Goal: Complete application form: Complete application form

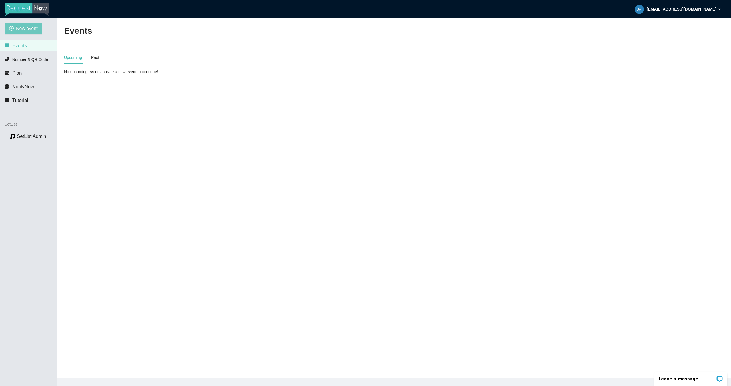
click at [31, 31] on span "New event" at bounding box center [27, 28] width 22 height 7
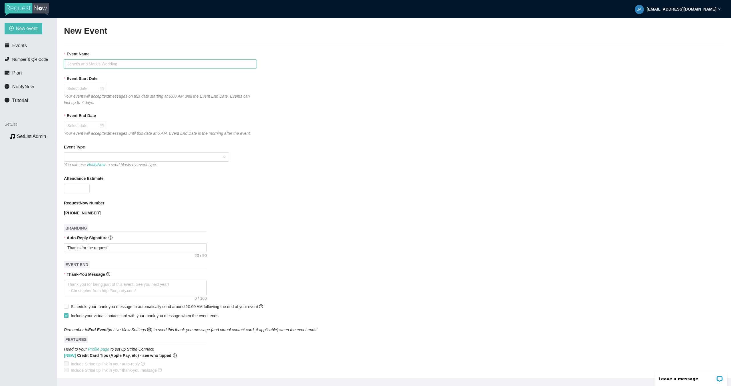
click at [116, 65] on input "Event Name" at bounding box center [160, 63] width 192 height 9
type input "Dirty Larry's"
click at [98, 89] on div at bounding box center [85, 88] width 36 height 6
type input "10/03/2025"
click at [125, 121] on div "3" at bounding box center [123, 121] width 7 height 7
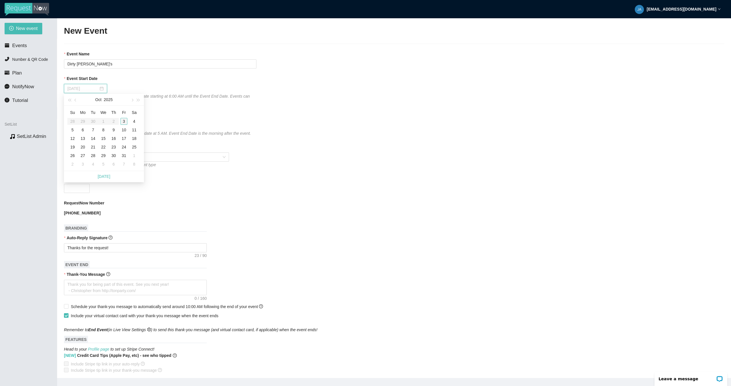
type input "10/04/2025"
click at [93, 127] on input "10/04/2025" at bounding box center [82, 125] width 31 height 6
click at [126, 157] on table "Su Mo Tu We Th Fr Sa 28 29 30 1 2 3 4 5 6 7 8 9 10 11 12 13 14 15 16 17 18 19 2…" at bounding box center [103, 175] width 72 height 61
click at [131, 113] on div "Event End Date" at bounding box center [394, 117] width 660 height 9
click at [103, 161] on span at bounding box center [146, 157] width 158 height 9
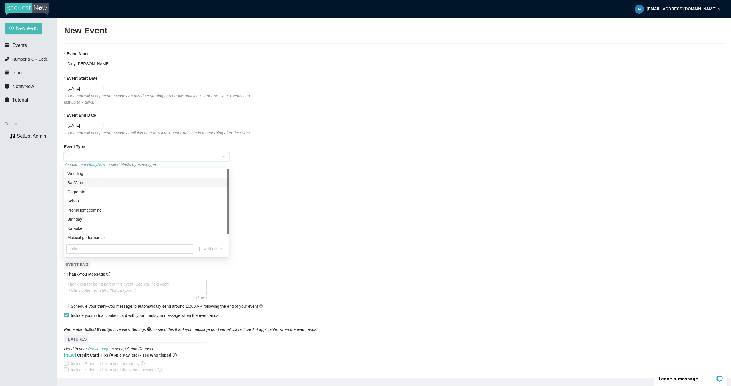
click at [84, 184] on div "Bar/Club" at bounding box center [146, 183] width 158 height 6
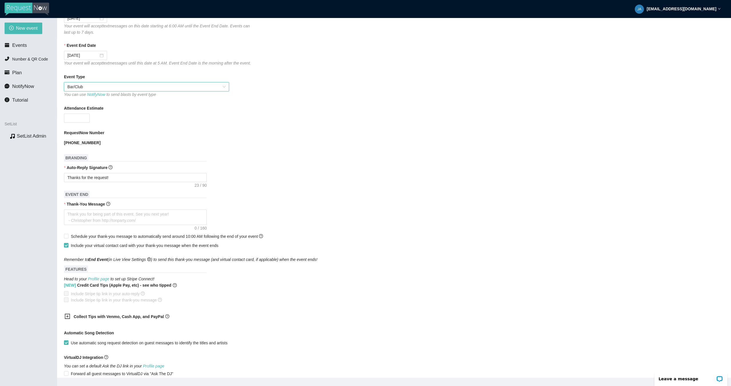
scroll to position [76, 0]
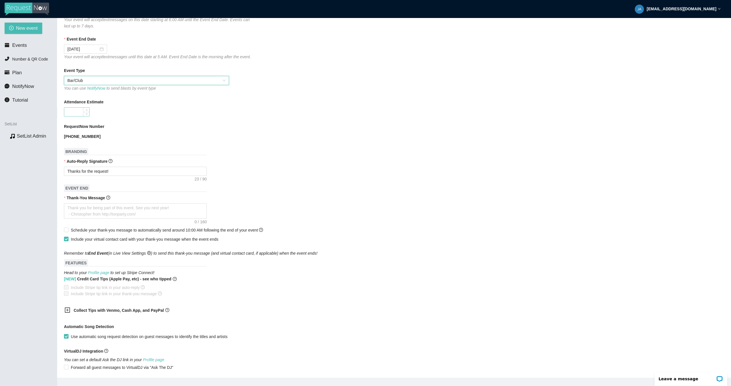
click at [79, 116] on input "Attendance Estimate" at bounding box center [76, 112] width 25 height 9
type input "50"
click at [125, 117] on div "50" at bounding box center [160, 111] width 192 height 9
drag, startPoint x: 149, startPoint y: 220, endPoint x: 77, endPoint y: 214, distance: 72.7
click at [80, 214] on textarea "Thank-You Message" at bounding box center [135, 210] width 143 height 15
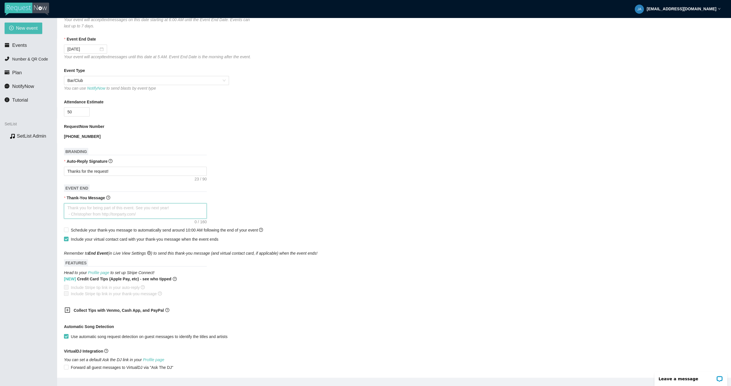
type textarea "T"
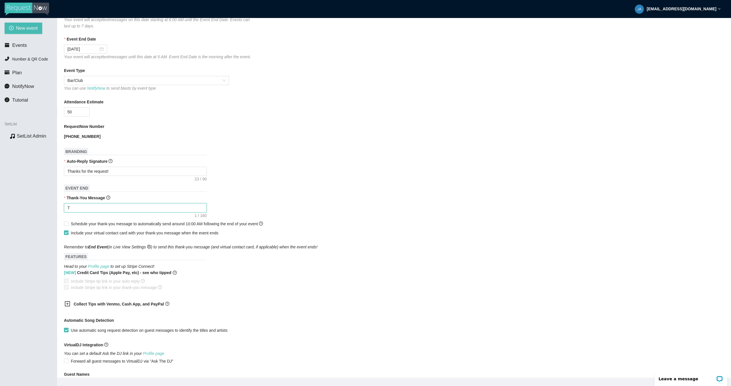
type textarea "Th"
type textarea "Tha"
type textarea "Than"
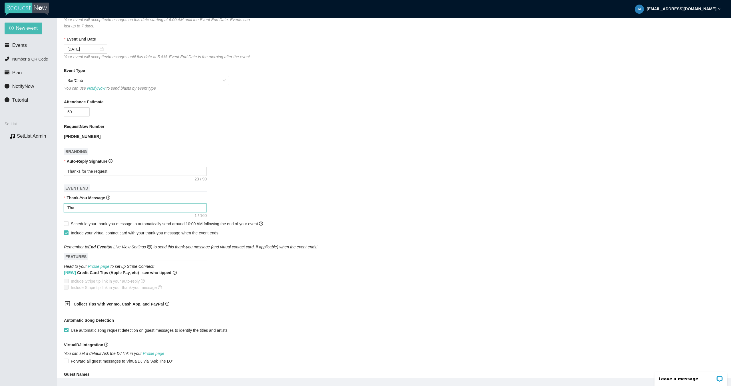
type textarea "Than"
type textarea "Thank"
type textarea "Thanks"
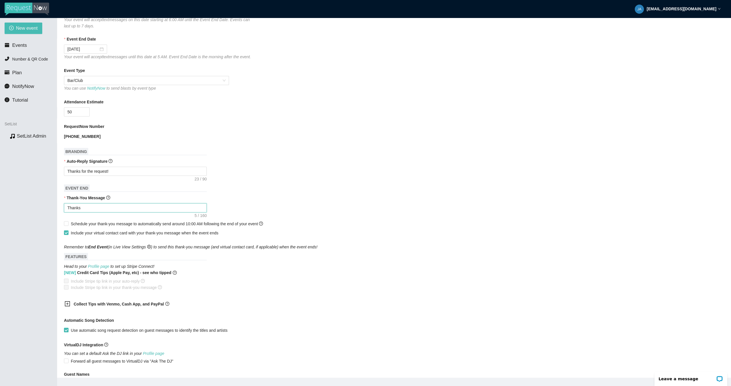
type textarea "Thanks"
type textarea "Thanks f"
type textarea "Thanks fo"
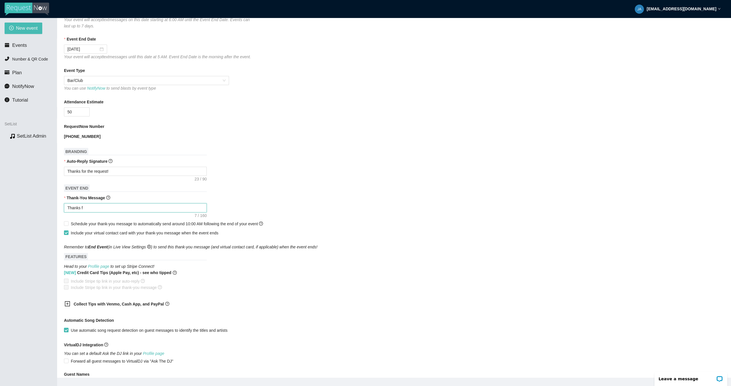
type textarea "Thanks fo"
type textarea "Thanks for"
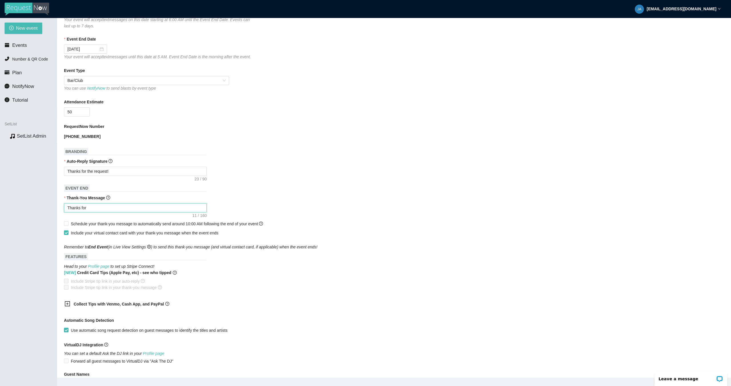
type textarea "Thanks for c"
type textarea "Thanks for co"
type textarea "Thanks for com"
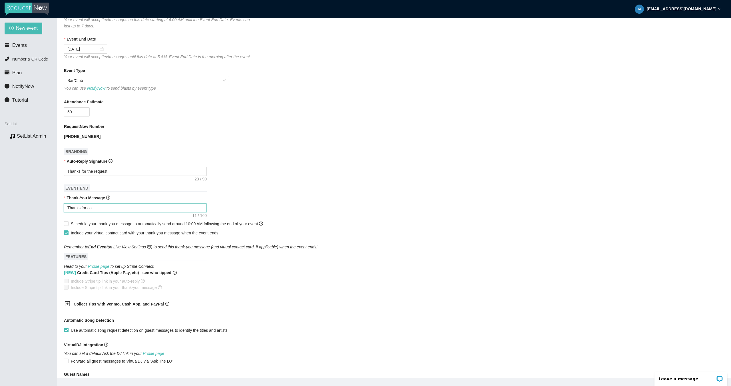
type textarea "Thanks for com"
type textarea "Thanks for comi"
type textarea "Thanks for comin"
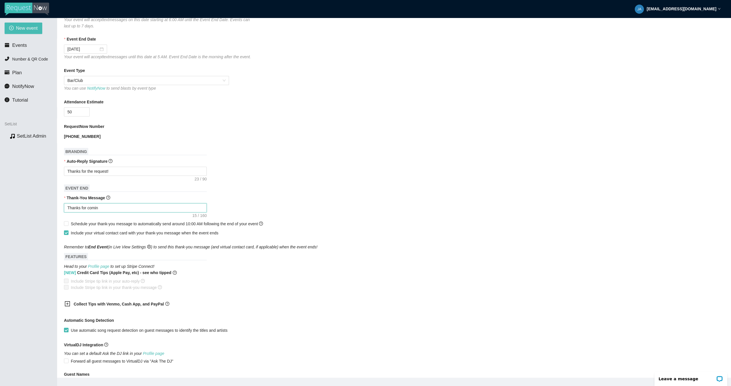
type textarea "Thanks for coming"
type textarea "Thanks for coming o"
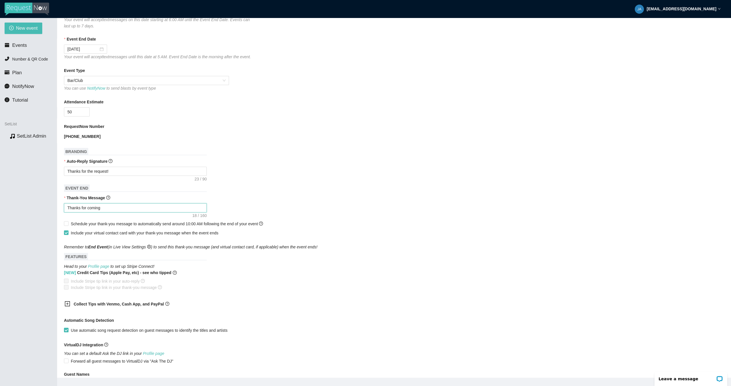
type textarea "Thanks for coming o"
type textarea "Thanks for coming ou"
type textarea "Thanks for coming out"
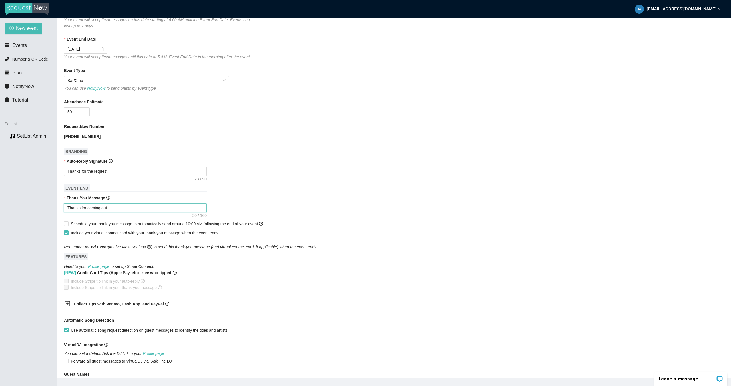
type textarea "Thanks for coming out"
type textarea "Thanks for coming out t"
type textarea "Thanks for coming out to"
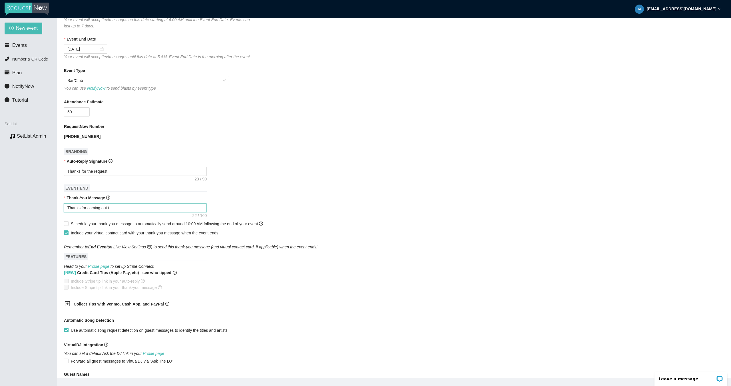
type textarea "Thanks for coming out to"
type textarea "Thanks for coming out to D"
type textarea "Thanks for coming out to Di"
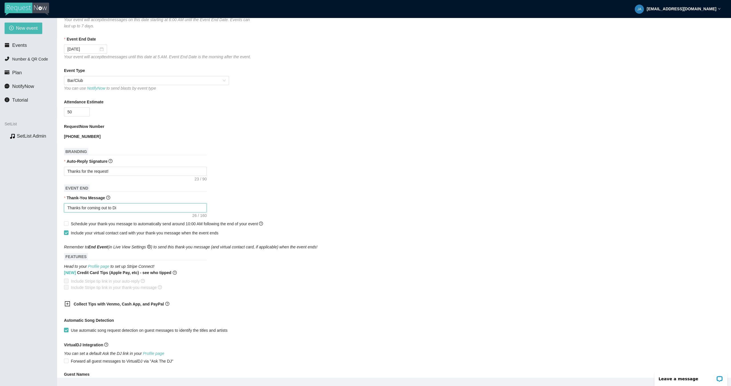
type textarea "Thanks for coming out to Dir"
type textarea "Thanks for coming out to Dirt"
type textarea "Thanks for coming out to Dirty"
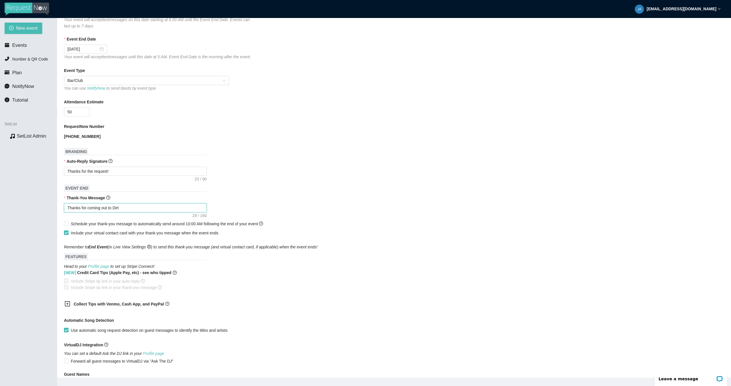
type textarea "Thanks for coming out to Dirty"
type textarea "Thanks for coming out to Dirty L"
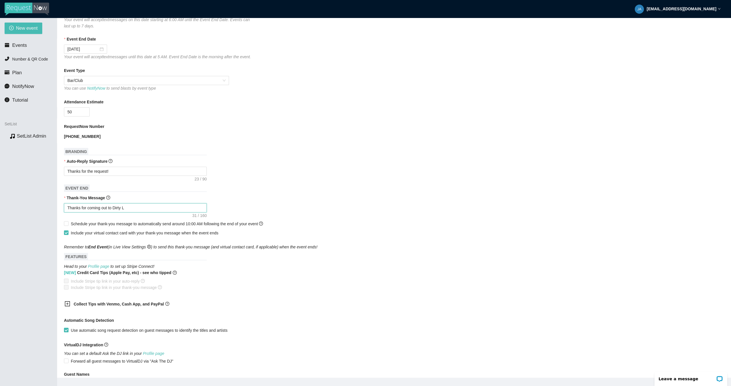
type textarea "Thanks for coming out to Dirty La"
type textarea "Thanks for coming out to Dirty Lar"
type textarea "Thanks for coming out to Dirty Larr"
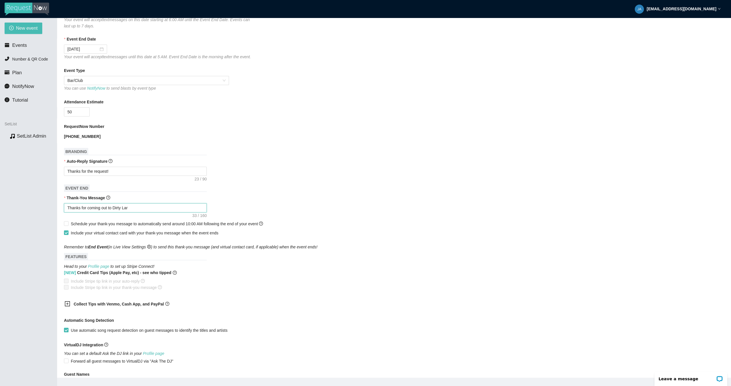
type textarea "Thanks for coming out to Dirty Larr"
type textarea "Thanks for coming out to Dirty Larry"
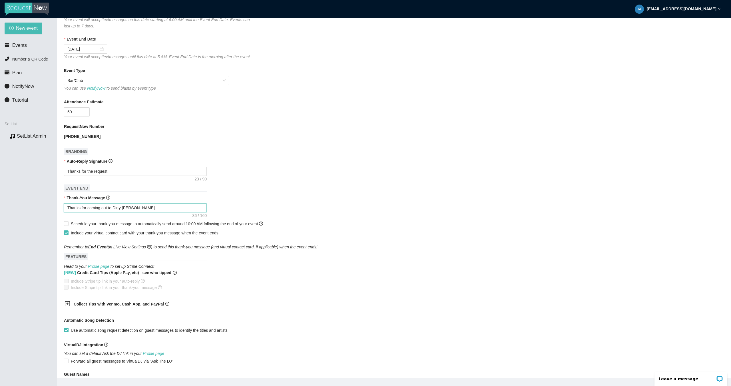
type textarea "Thanks for coming out to Dirty Larry s"
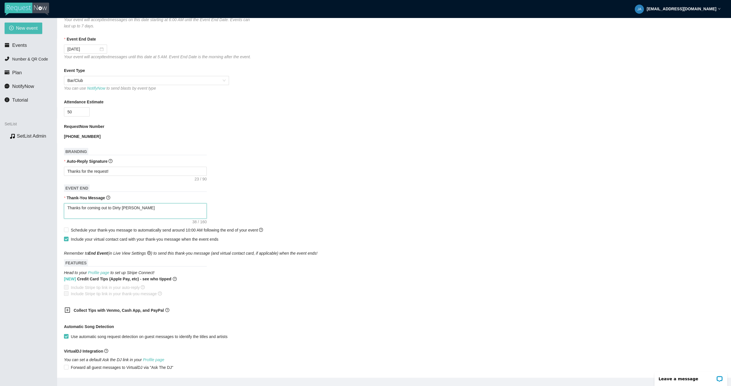
type textarea "Thanks for coming out to Dirty Larry s"
type textarea "Thanks for coming out to Dirty Larry"
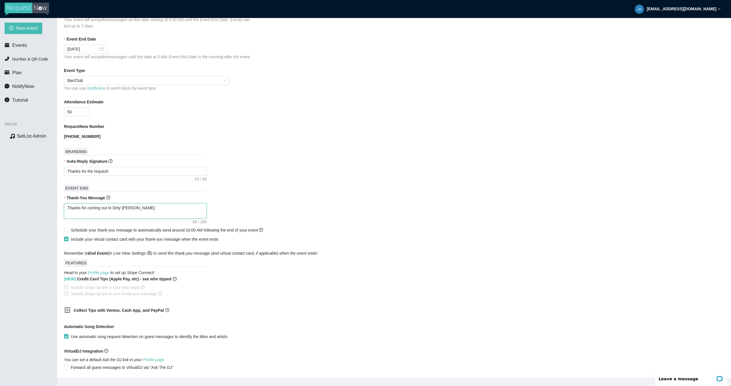
type textarea "Thanks for coming out to Dirty Larry"
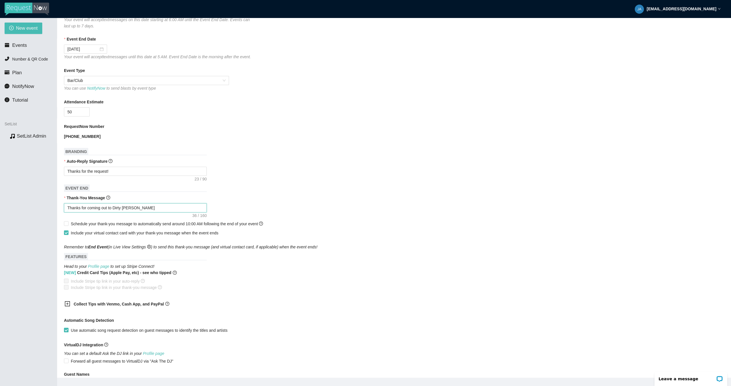
type textarea "Thanks for coming out to Dirty Larry'"
type textarea "Thanks for coming out to Dirty Larry's"
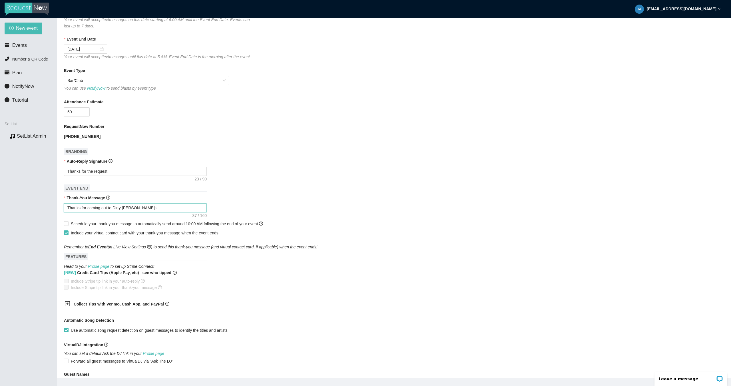
type textarea "Thanks for coming out to Dirty Larry's"
type textarea "Thanks for coming out to Dirty Larry'sl"
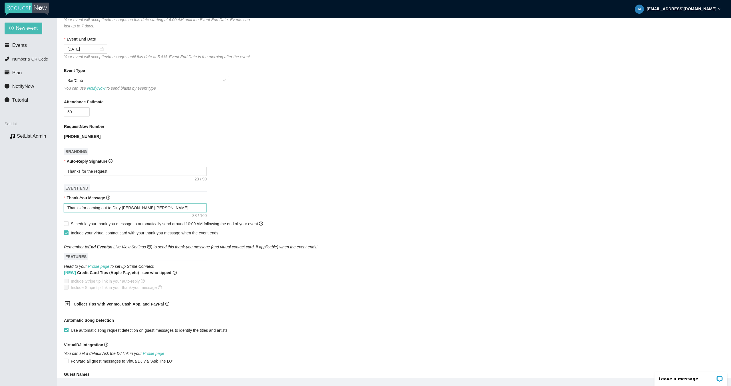
type textarea "Thanks for coming out to Dirty Larry'sla"
type textarea "Thanks for coming out to Dirty Larry'sl"
type textarea "Thanks for coming out to Dirty Larry's"
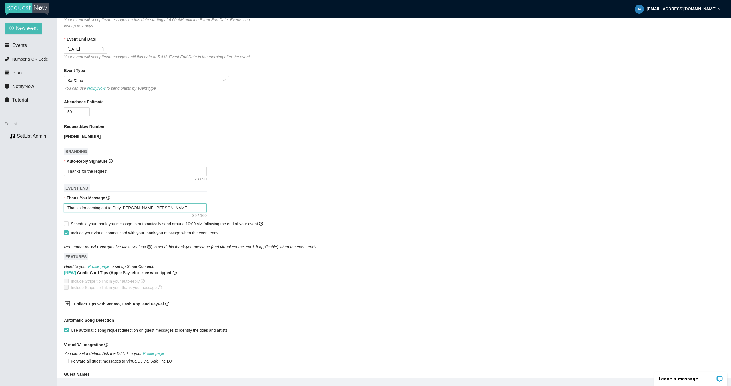
type textarea "Thanks for coming out to Dirty Larry's"
type textarea "Thanks for coming out to Dirty Larry's l"
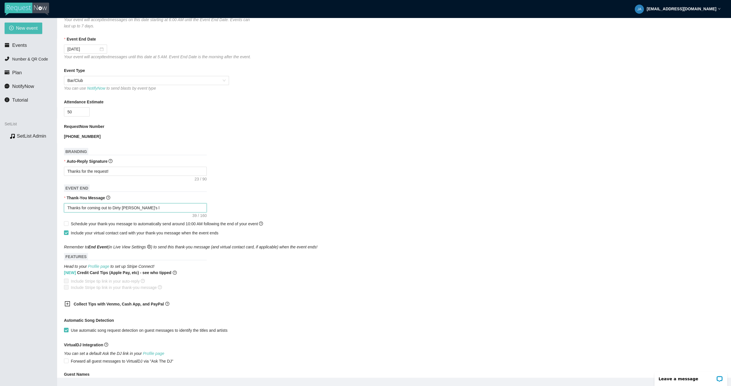
type textarea "Thanks for coming out to Dirty Larry's la"
type textarea "Thanks for coming out to Dirty Larry's las"
type textarea "Thanks for coming out to Dirty Larry's last"
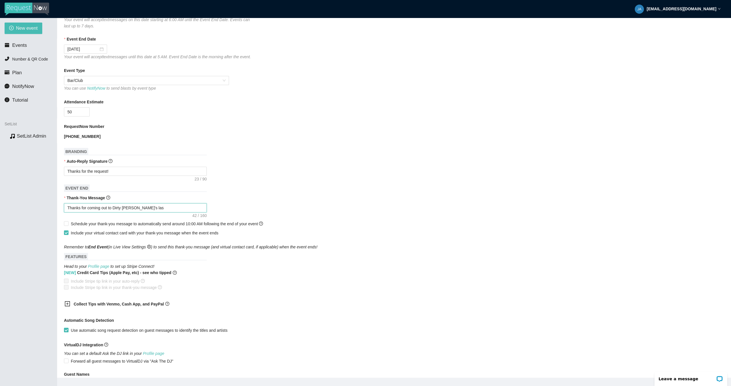
type textarea "Thanks for coming out to Dirty Larry's last"
type textarea "Thanks for coming out to Dirty Larry's last n"
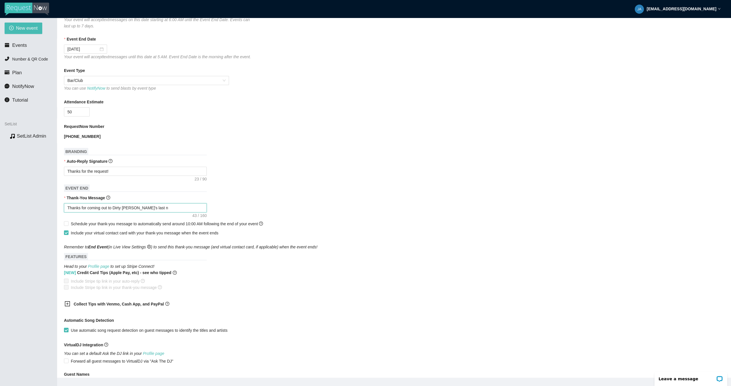
type textarea "Thanks for coming out to Dirty Larry's last ni"
type textarea "Thanks for coming out to Dirty Larry's last nig"
type textarea "Thanks for coming out to Dirty Larry's last nigh"
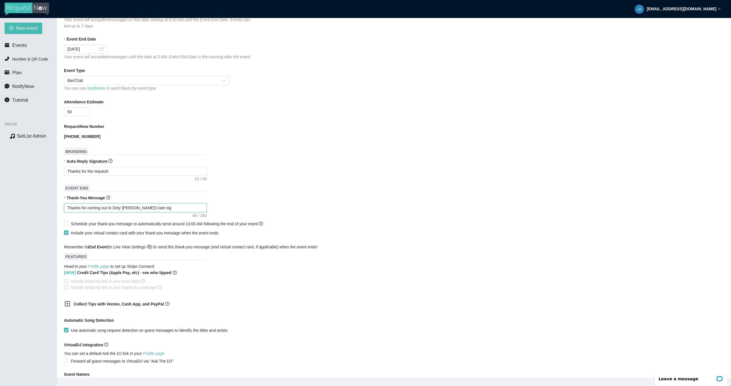
type textarea "Thanks for coming out to Dirty Larry's last nigh"
type textarea "Thanks for coming out to Dirty Larry's last night"
type textarea "Thanks for coming out to Dirty Larry's last night!"
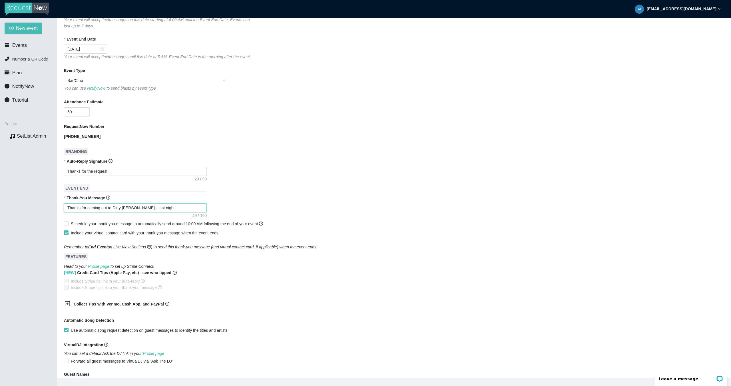
type textarea "Thanks for coming out to Dirty Larry's last night!"
click at [169, 212] on textarea "Thanks for coming out to Dirty Larry's last night!" at bounding box center [135, 207] width 143 height 9
type textarea "Thanks for coming out to Dirty Larry's last night! Y"
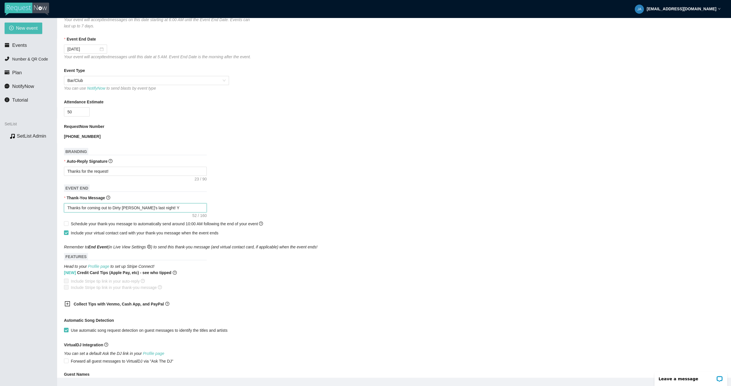
type textarea "Thanks for coming out to Dirty Larry's last night! Yo"
type textarea "Thanks for coming out to Dirty Larry's last night! You"
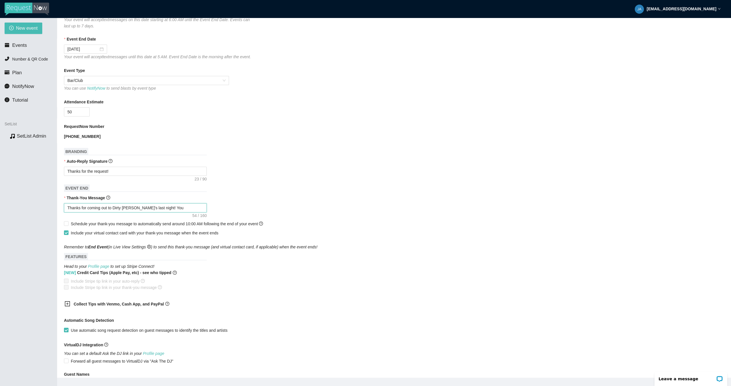
type textarea "Thanks for coming out to Dirty Larry's last night! You"
type textarea "Thanks for coming out to Dirty Larry's last night! You c"
type textarea "Thanks for coming out to Dirty Larry's last night! You ca"
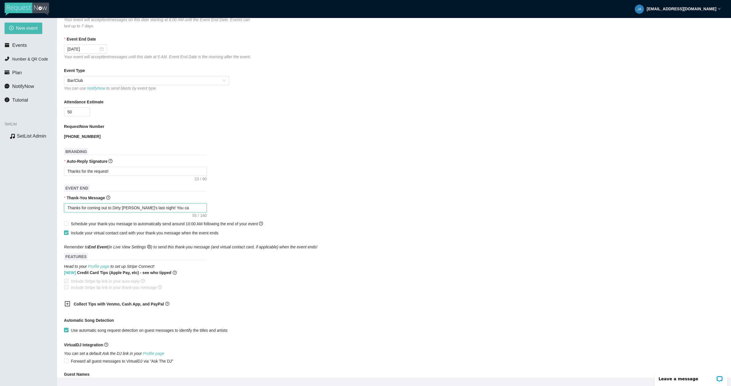
type textarea "Thanks for coming out to Dirty Larry's last night! You can"
type textarea "Thanks for coming out to Dirty Larry's last night! You can c"
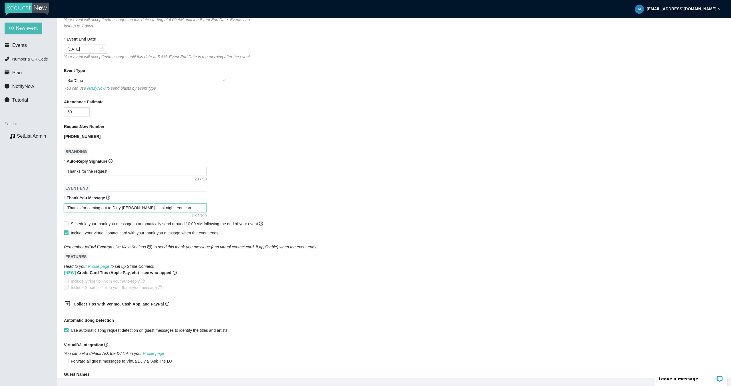
type textarea "Thanks for coming out to Dirty Larry's last night! You can c"
type textarea "Thanks for coming out to Dirty Larry's last night! You can ca"
type textarea "Thanks for coming out to Dirty Larry's last night! You can cat"
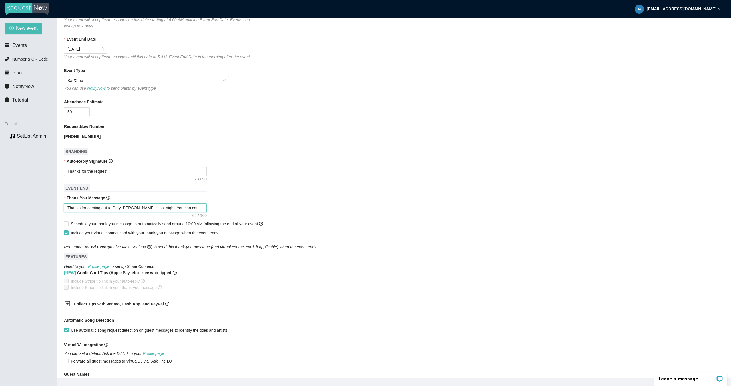
type textarea "Thanks for coming out to Dirty Larry's last night! You can catc"
type textarea "Thanks for coming out to Dirty Larry's last night! You can catch"
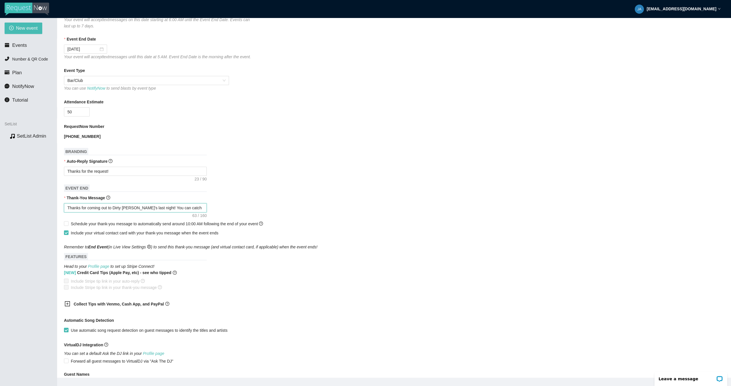
type textarea "Thanks for coming out to Dirty Larry's last night! You can catch"
type textarea "Thanks for coming out to Dirty Larry's last night! You can catch m"
type textarea "Thanks for coming out to Dirty Larry's last night! You can catch me"
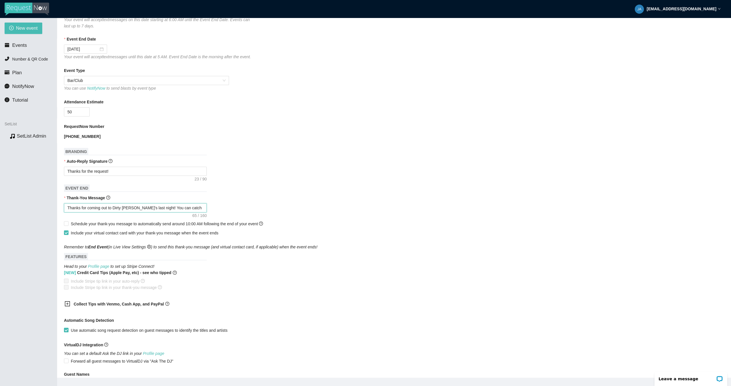
type textarea "Thanks for coming out to Dirty Larry's last night! You can catch me"
type textarea "Thanks for coming out to Dirty Larry's last night! You can catch me n"
type textarea "Thanks for coming out to Dirty Larry's last night! You can catch me ne"
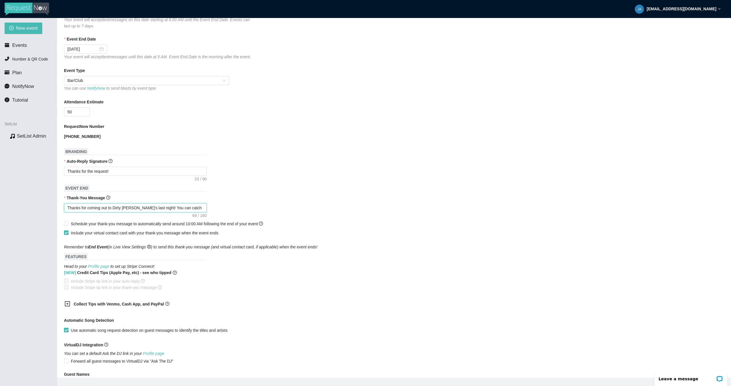
type textarea "Thanks for coming out to Dirty Larry's last night! You can catch me ne"
type textarea "Thanks for coming out to Dirty Larry's last night! You can catch me nex"
type textarea "Thanks for coming out to Dirty Larry's last night! You can catch me next"
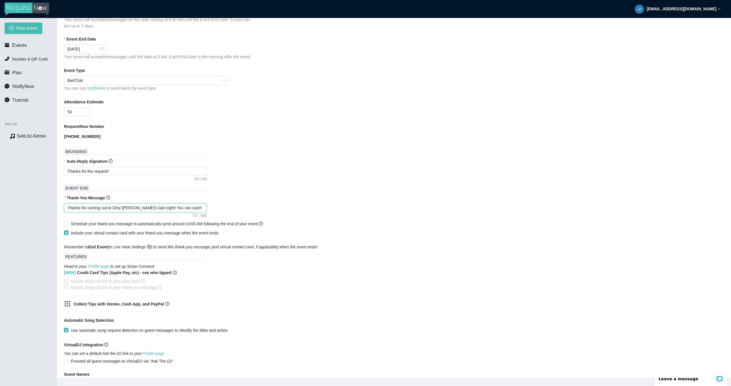
type textarea "Thanks for coming out to Dirty Larry's last night! You can catch me next"
type textarea "Thanks for coming out to Dirty Larry's last night! You can catch me next a"
type textarea "Thanks for coming out to Dirty Larry's last night! You can catch me next at"
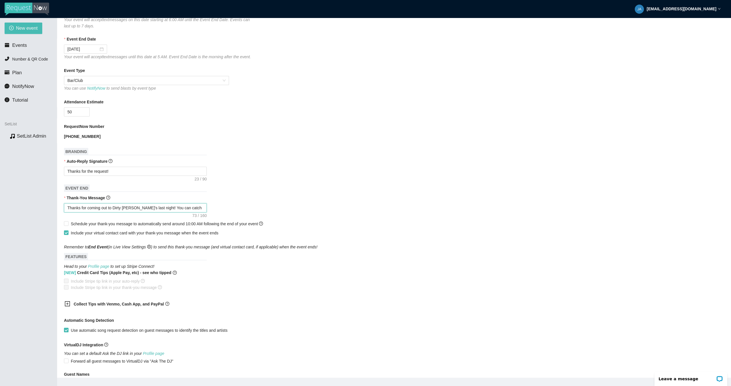
type textarea "Thanks for coming out to Dirty Larry's last night! You can catch me next at"
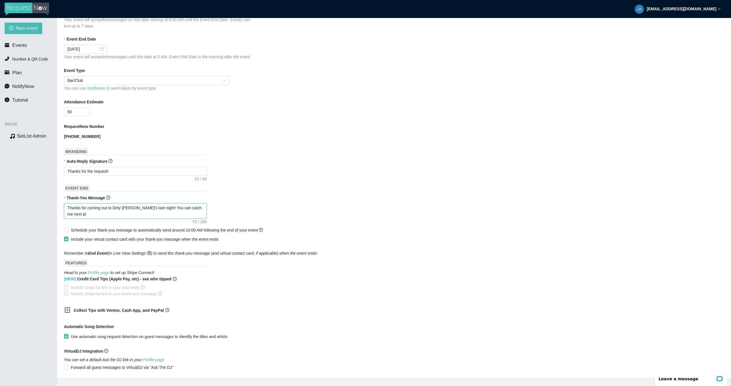
type textarea "Thanks for coming out to Dirty Larry's last night! You can catch me next at"
type textarea "Thanks for coming out to Dirty Larry's last night! You can catch me next at F"
type textarea "Thanks for coming out to Dirty Larry's last night! You can catch me next at Fr"
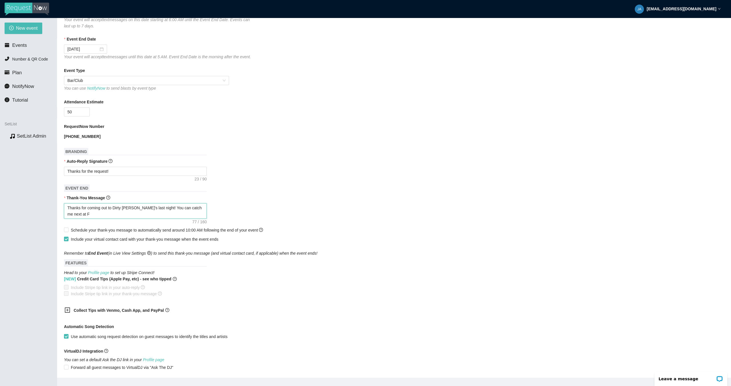
type textarea "Thanks for coming out to Dirty Larry's last night! You can catch me next at Fr"
type textarea "Thanks for coming out to Dirty Larry's last night! You can catch me next at Fre"
type textarea "Thanks for coming out to Dirty Larry's last night! You can catch me next at Fred"
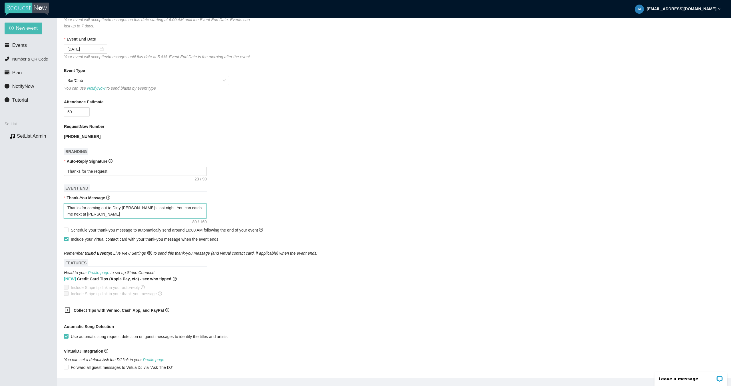
type textarea "Thanks for coming out to Dirty Larry's last night! You can catch me next at Fre…"
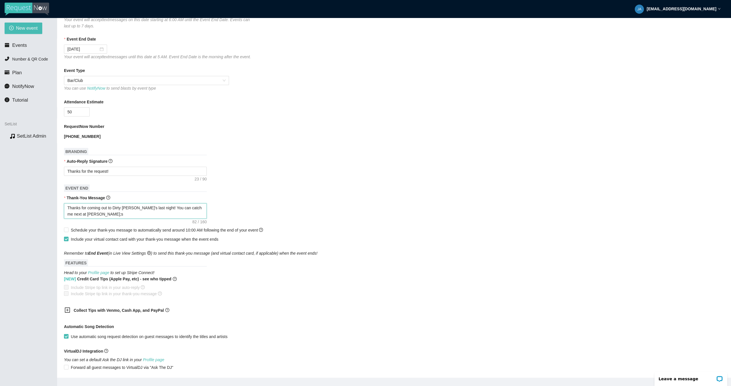
type textarea "Thanks for coming out to Dirty Larry's last night! You can catch me next at Fre…"
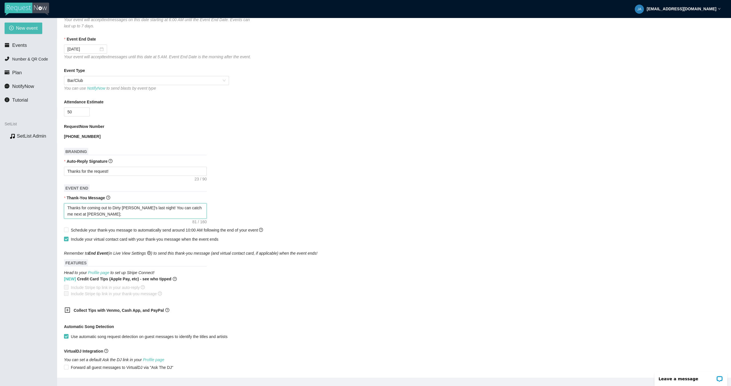
type textarea "Thanks for coming out to Dirty Larry's last night! You can catch me next at Fre…"
click at [134, 232] on span "Schedule your thank-you message to automatically send around 10:00 AM following…" at bounding box center [167, 230] width 192 height 5
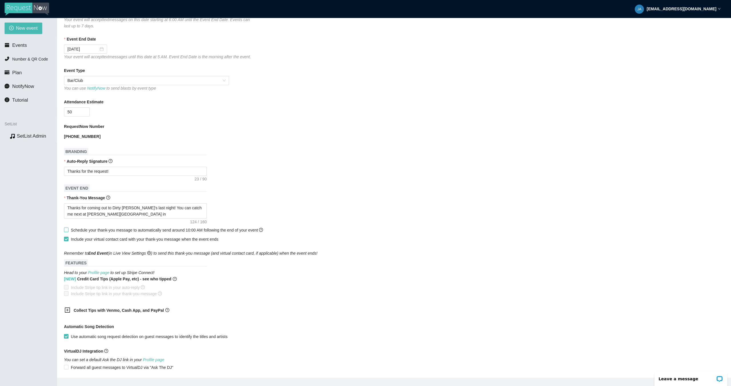
click at [68, 232] on input "Schedule your thank-you message to automatically send around 10:00 AM following…" at bounding box center [66, 230] width 4 height 4
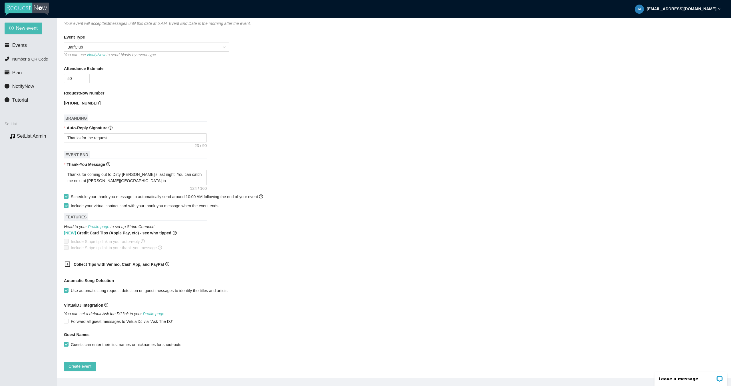
scroll to position [120, 0]
click at [69, 261] on icon "plus-square" at bounding box center [68, 264] width 6 height 6
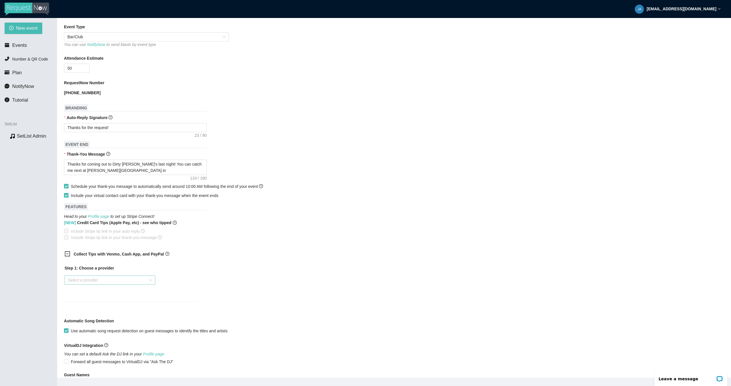
click at [135, 283] on input "search" at bounding box center [108, 280] width 80 height 9
click at [102, 306] on div "Venmo" at bounding box center [110, 306] width 84 height 6
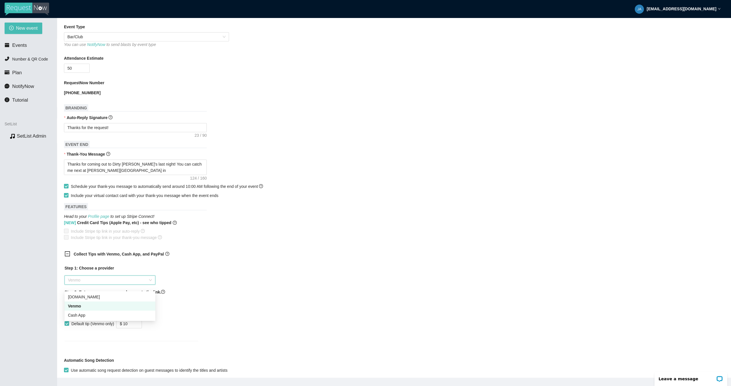
scroll to position [57, 0]
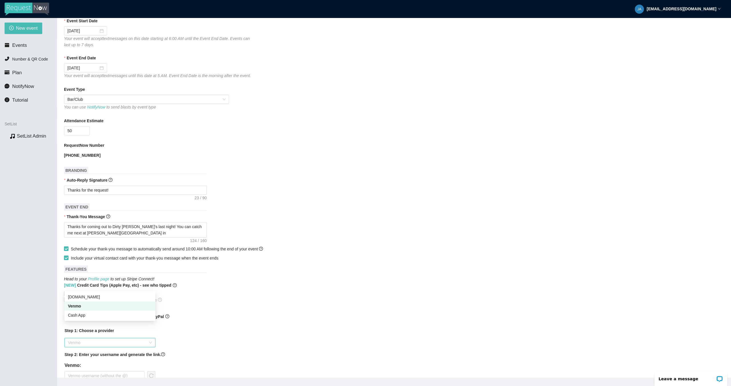
click at [110, 308] on div "Venmo" at bounding box center [110, 306] width 84 height 6
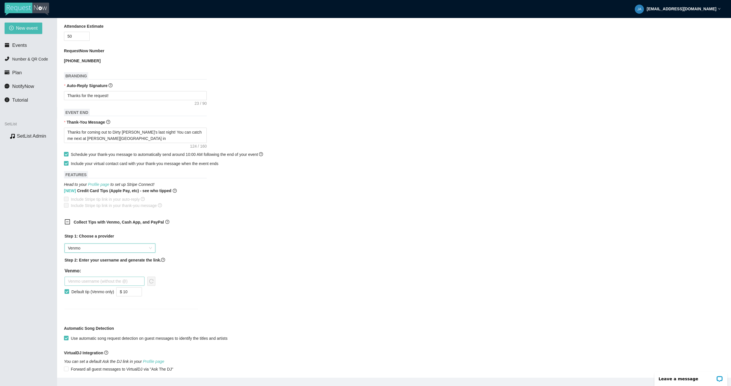
scroll to position [152, 0]
click at [90, 285] on input "text" at bounding box center [105, 280] width 80 height 9
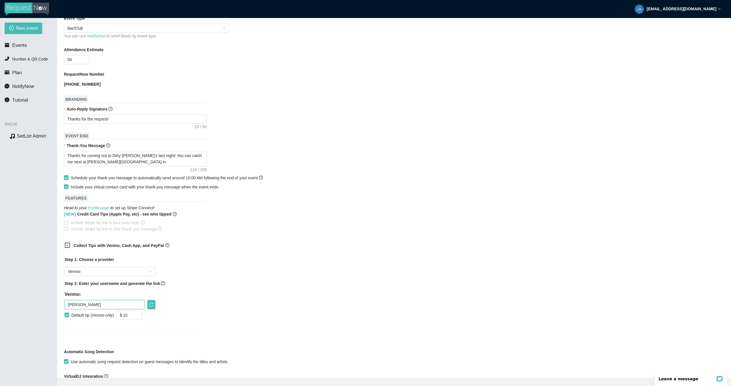
scroll to position [210, 0]
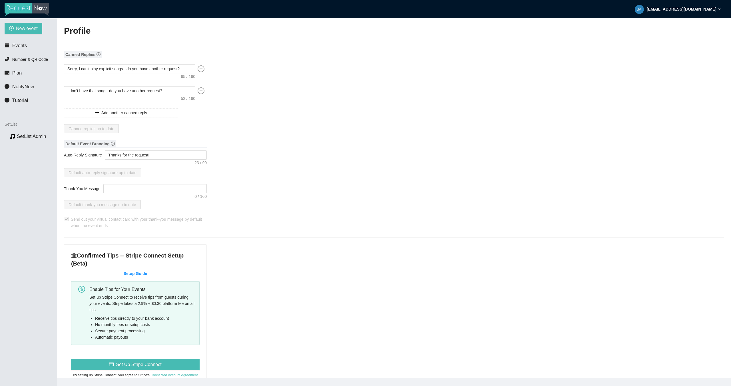
type input "[PERSON_NAME]"
type input "[PERSON_NAME] Music"
type input "Country Artist"
type input "[PHONE_NUMBER]"
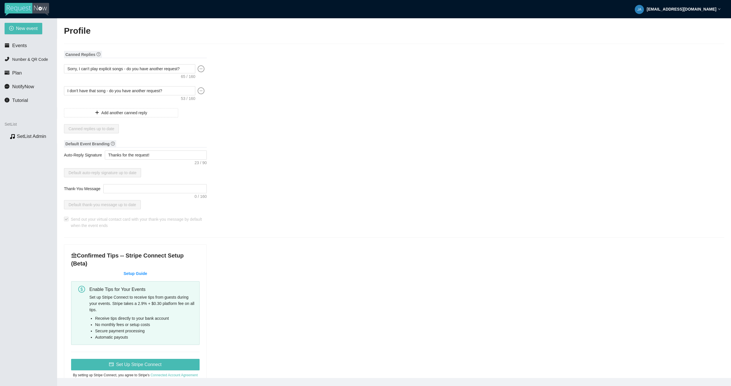
type input "[EMAIL_ADDRESS][DOMAIN_NAME]"
type input "[URL][DOMAIN_NAME]"
type textarea "[URL][DOMAIN_NAME]"
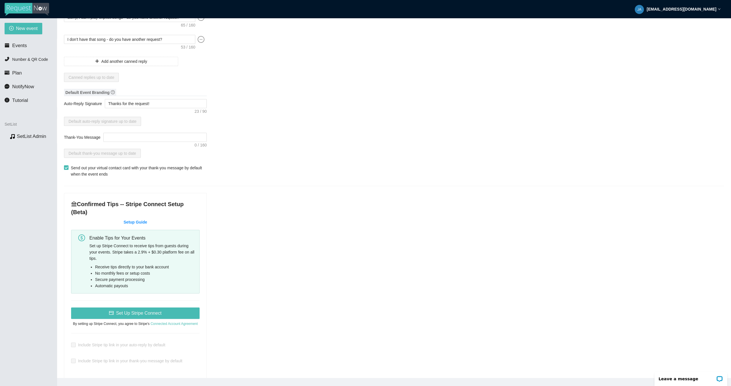
scroll to position [55, 0]
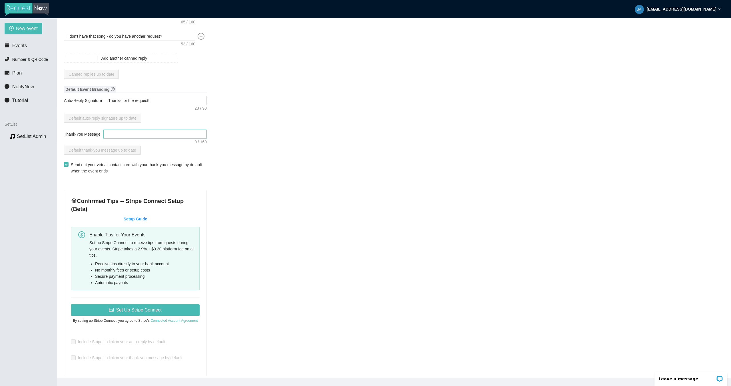
click at [168, 135] on textarea "Thank-You Message" at bounding box center [154, 134] width 103 height 9
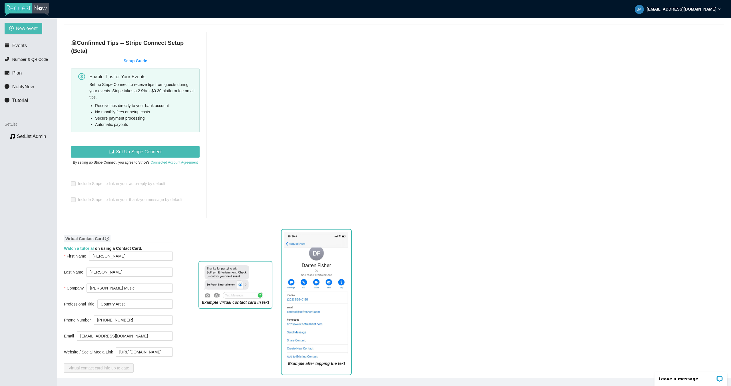
scroll to position [218, 0]
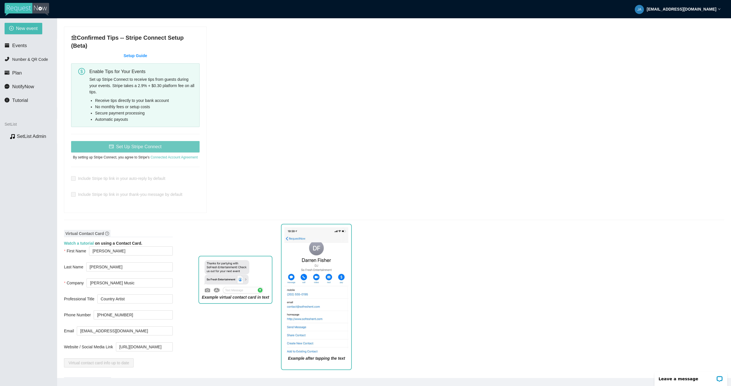
click at [133, 146] on span "Set Up Stripe Connect" at bounding box center [138, 146] width 45 height 7
